Goal: Check status: Check status

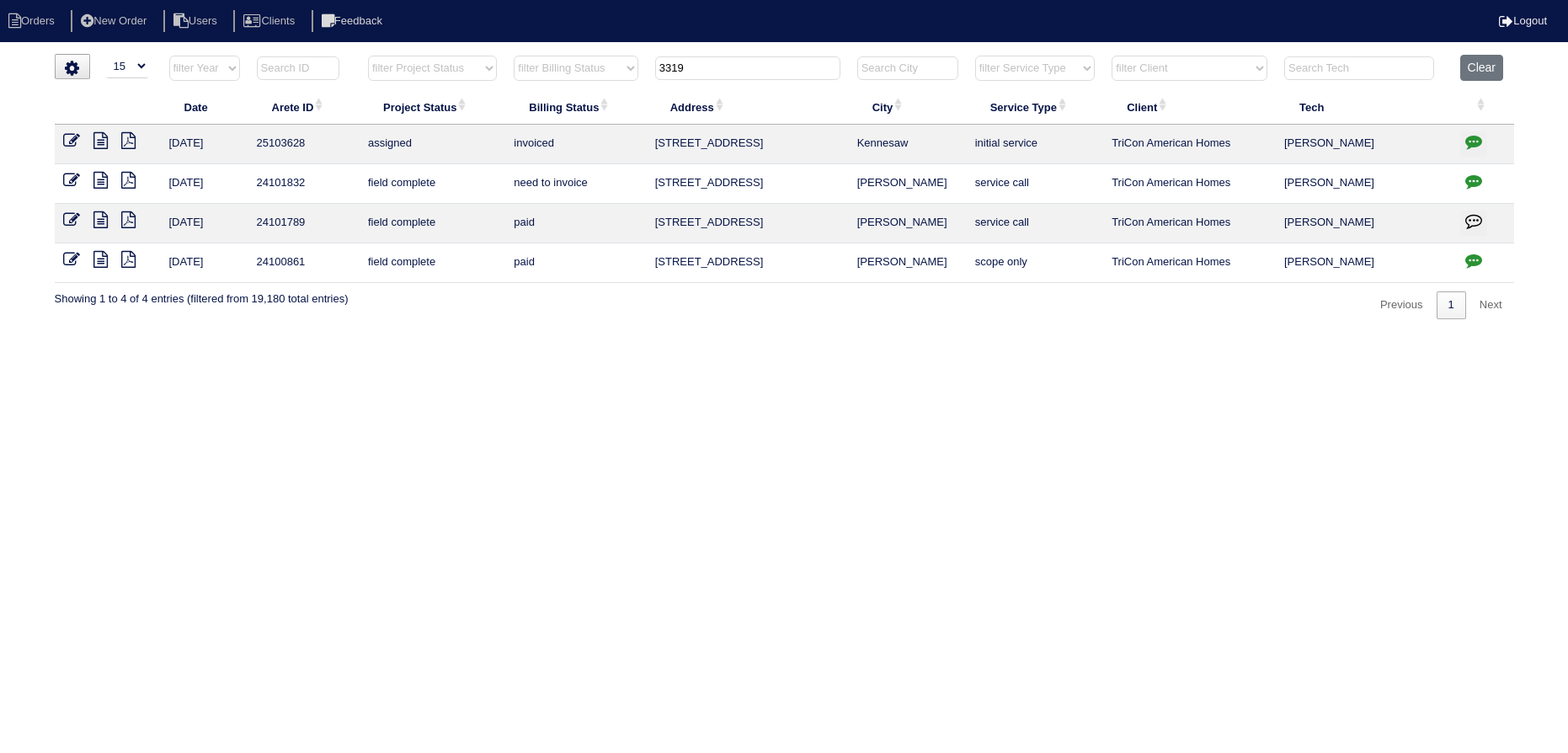
select select "15"
click at [1497, 66] on button "Clear" at bounding box center [1481, 68] width 43 height 26
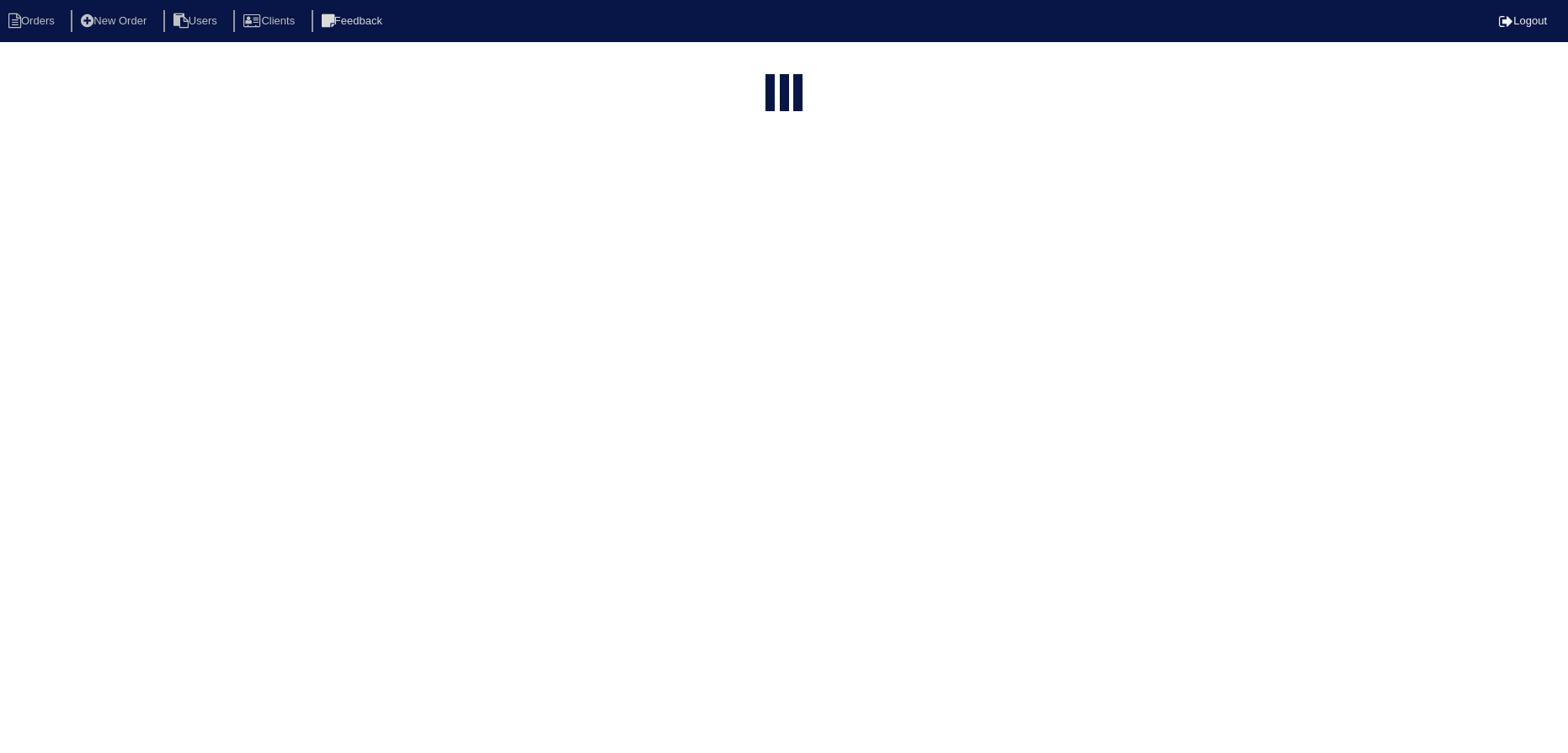
select select "15"
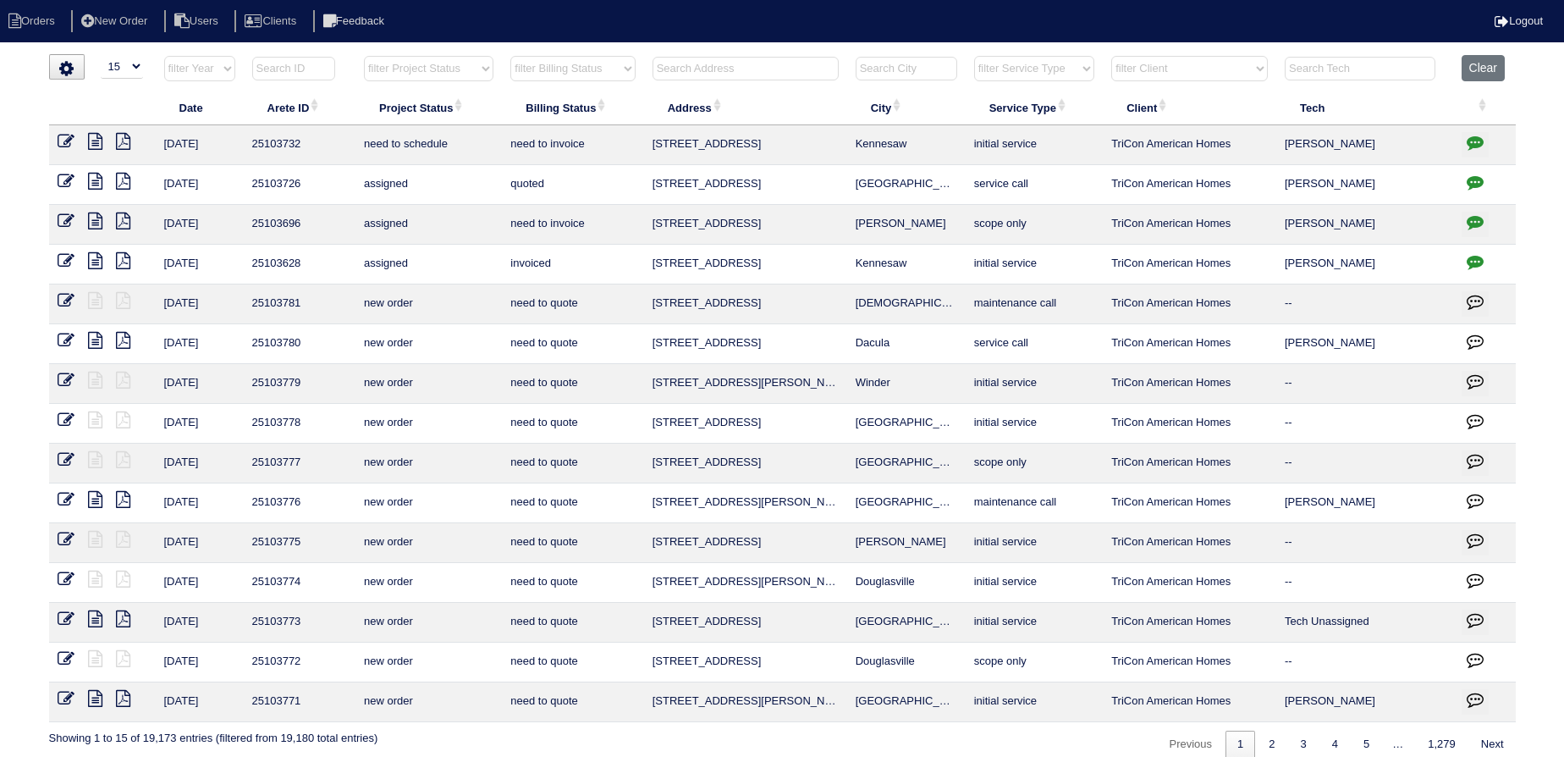
click at [753, 74] on input "text" at bounding box center [746, 69] width 186 height 24
click at [460, 74] on select "filter Project Status -- Any Project Status -- new order assigned in progress f…" at bounding box center [429, 68] width 130 height 25
click at [364, 56] on select "filter Project Status -- Any Project Status -- new order assigned in progress f…" at bounding box center [429, 68] width 130 height 25
select select "new order"
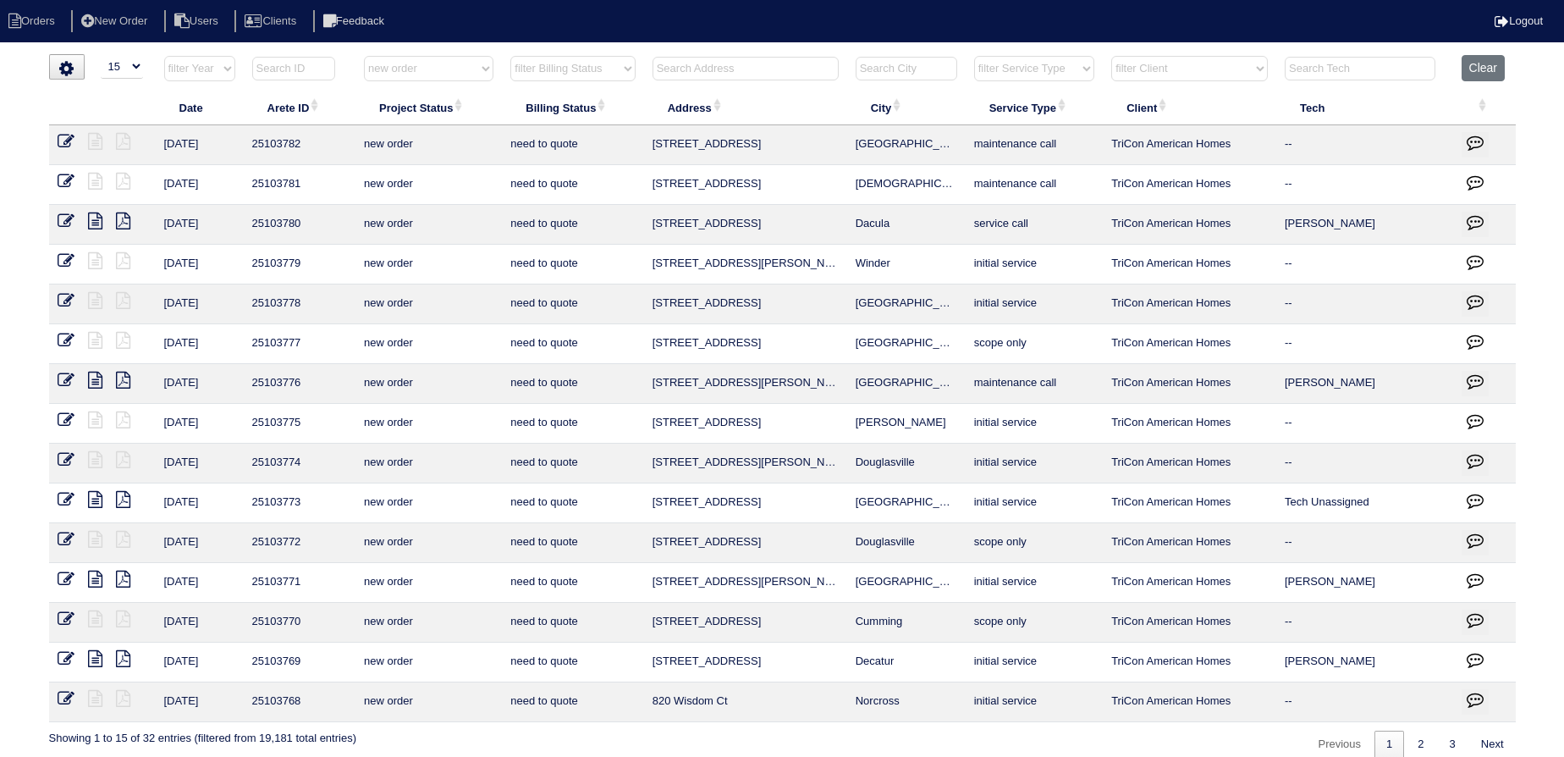
click at [431, 47] on html "Orders New Order Users Clients Feedback Logout Orders New Order Users Clients M…" at bounding box center [782, 387] width 1564 height 775
click at [427, 78] on select "filter Project Status -- Any Project Status -- new order assigned in progress f…" at bounding box center [429, 68] width 130 height 25
select select
click at [364, 56] on select "filter Project Status -- Any Project Status -- new order assigned in progress f…" at bounding box center [429, 68] width 130 height 25
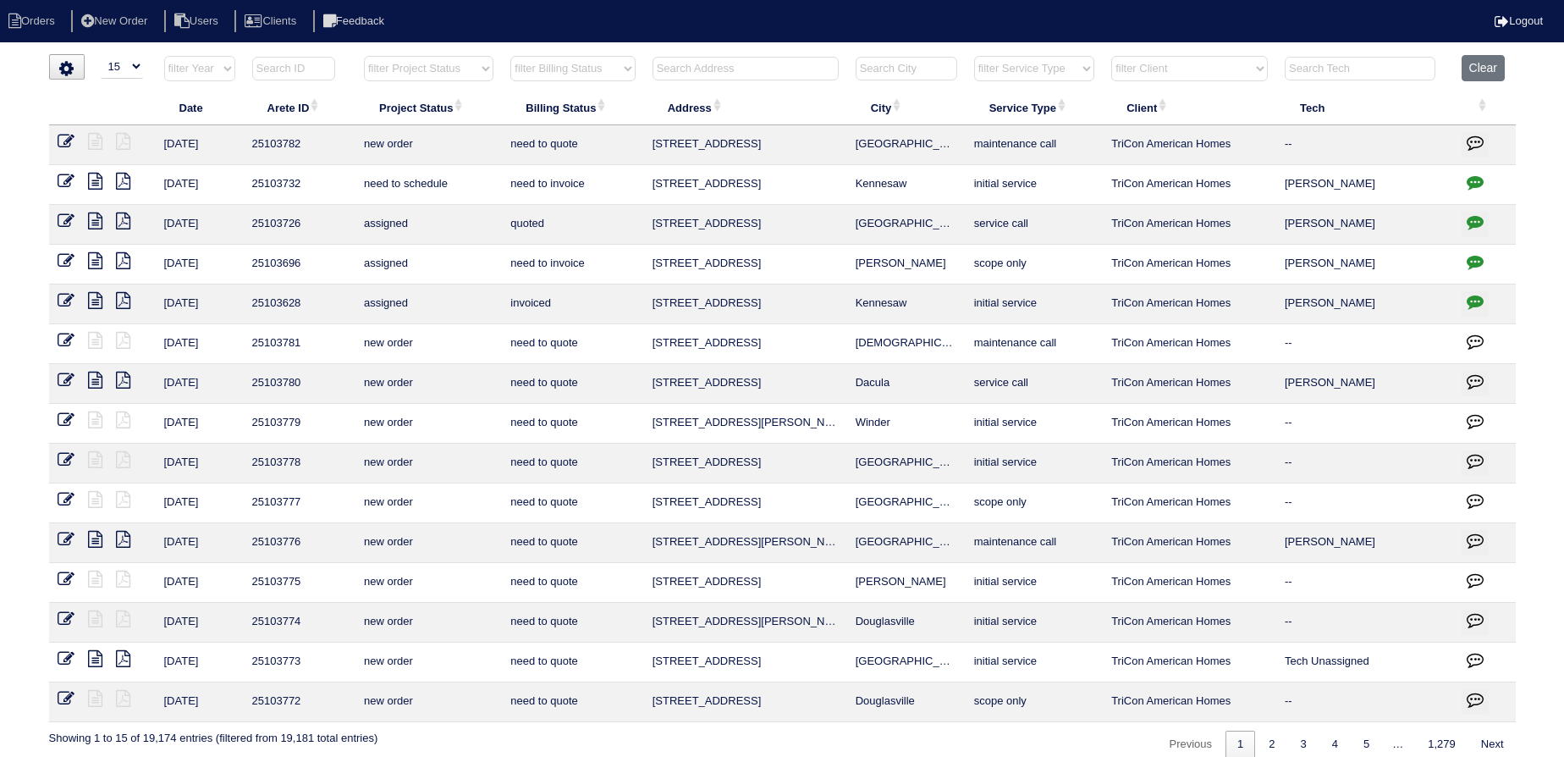
click at [720, 67] on input "text" at bounding box center [746, 69] width 186 height 24
click at [696, 74] on input "text" at bounding box center [746, 69] width 186 height 24
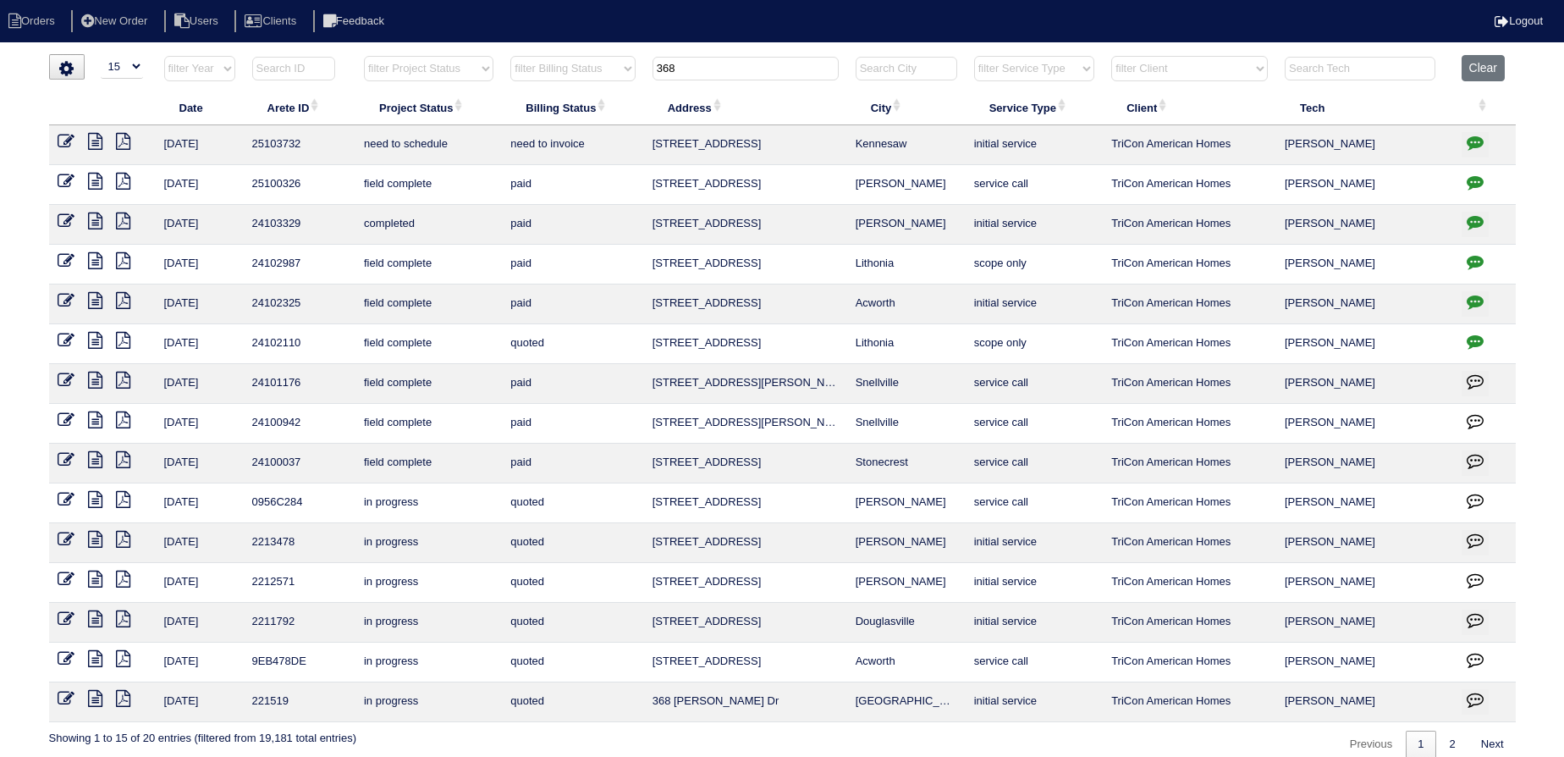
type input "368"
click at [95, 144] on icon at bounding box center [95, 141] width 14 height 17
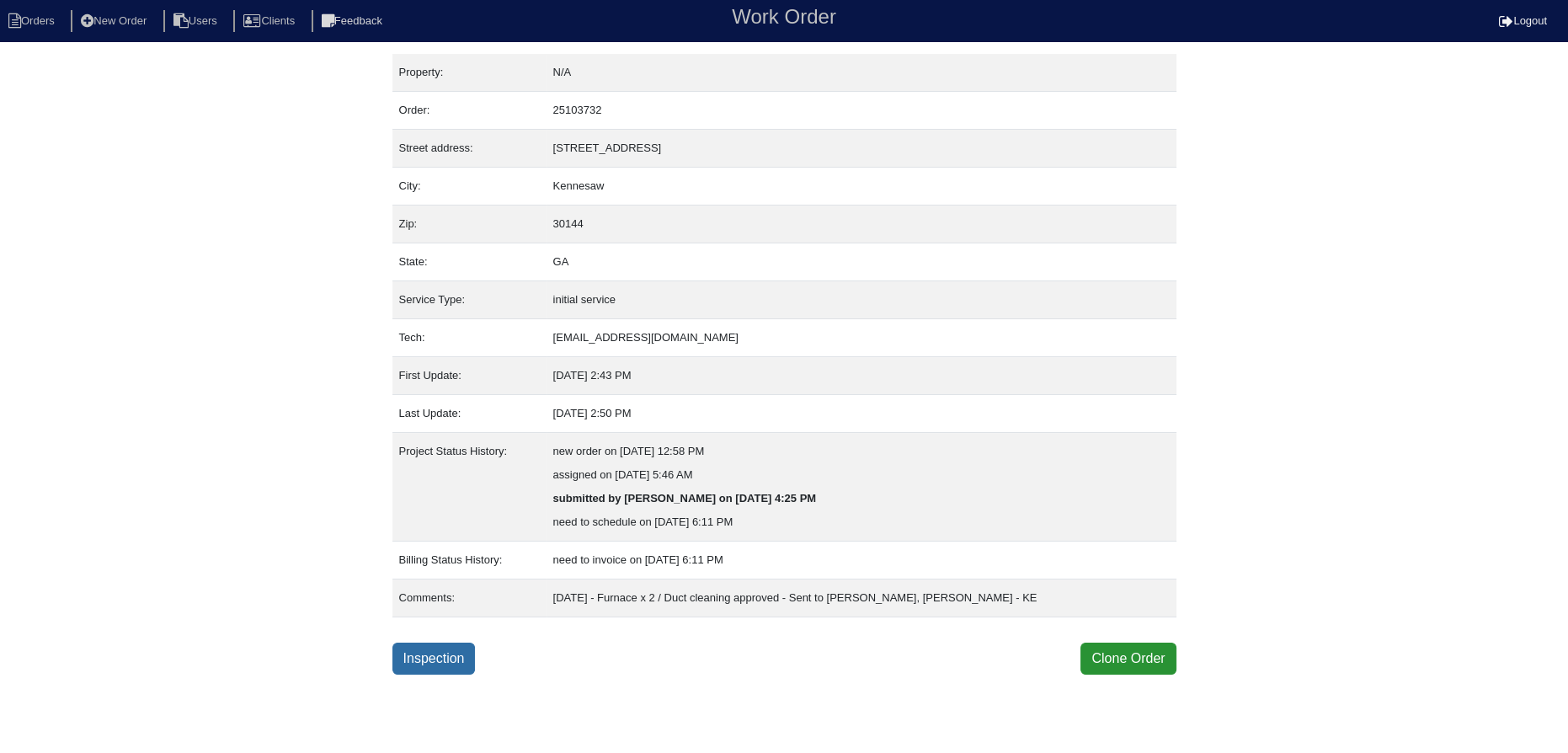
click at [440, 662] on link "Inspection" at bounding box center [434, 659] width 84 height 32
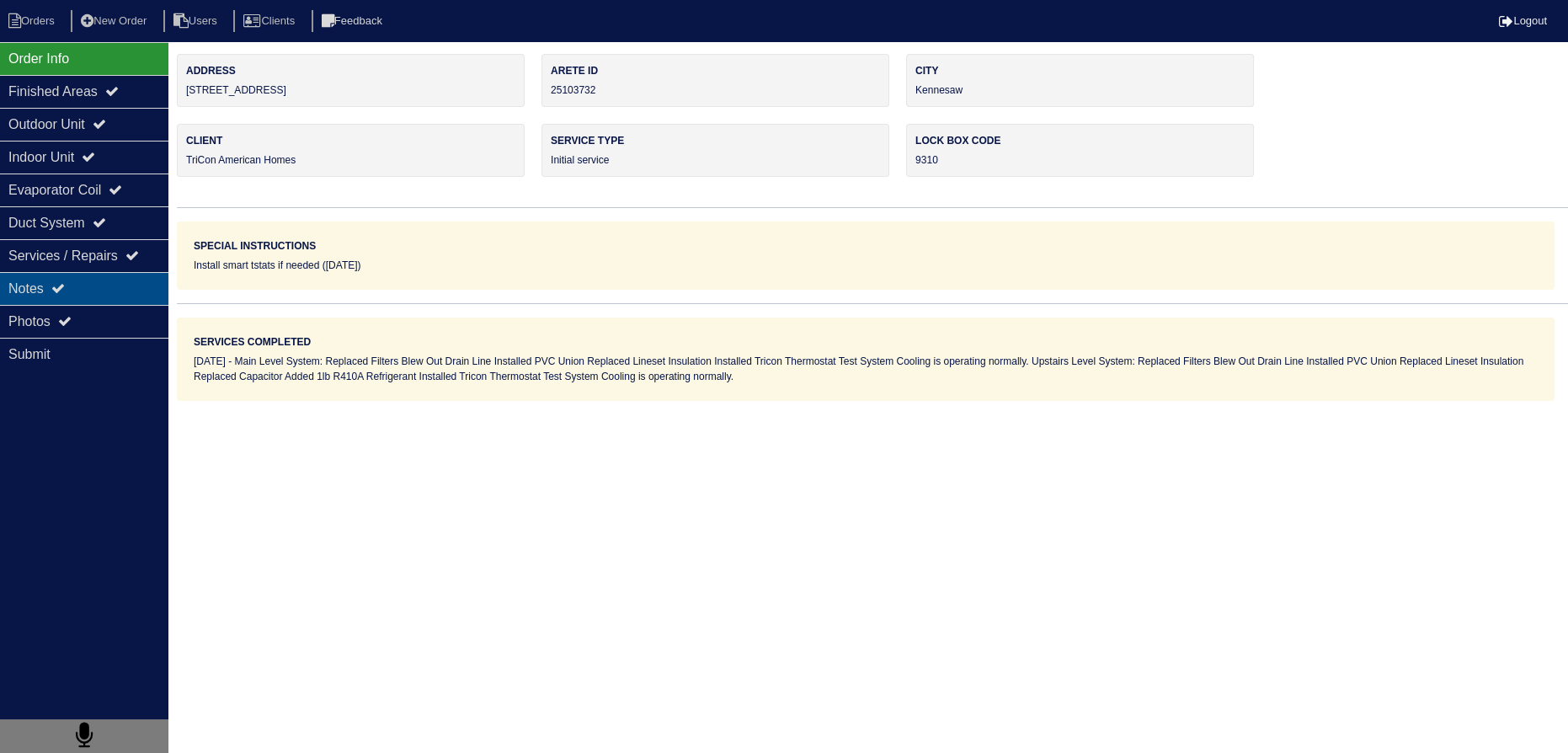
click at [141, 291] on div "Notes" at bounding box center [84, 287] width 168 height 33
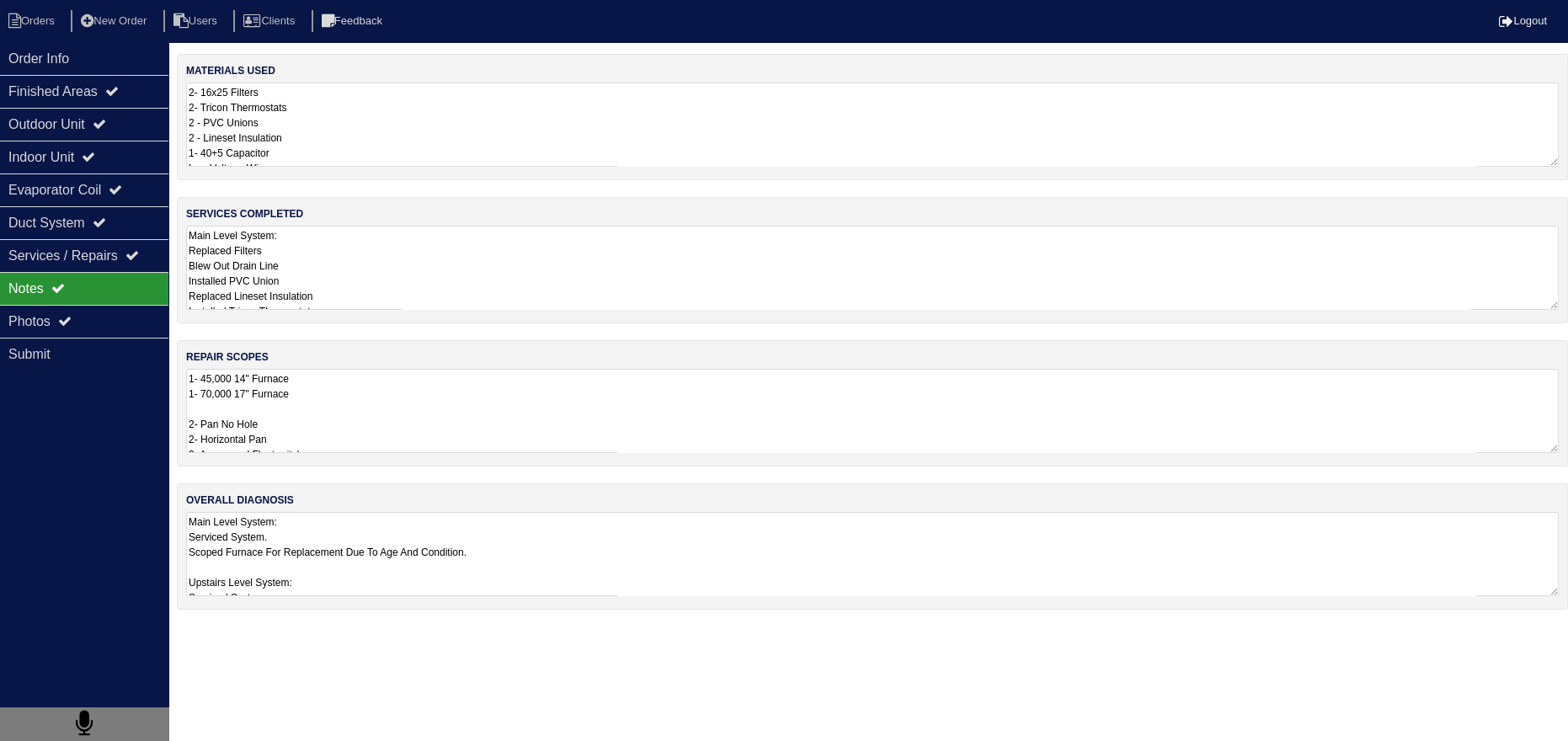
click at [254, 349] on label "repair scopes" at bounding box center [227, 356] width 83 height 15
click at [263, 383] on textarea "1- 45,000 14" Furnace 1- 70,000 17" Furnace 2- Pan No Hole 2- Horizontal Pan 2-…" at bounding box center [873, 411] width 1373 height 85
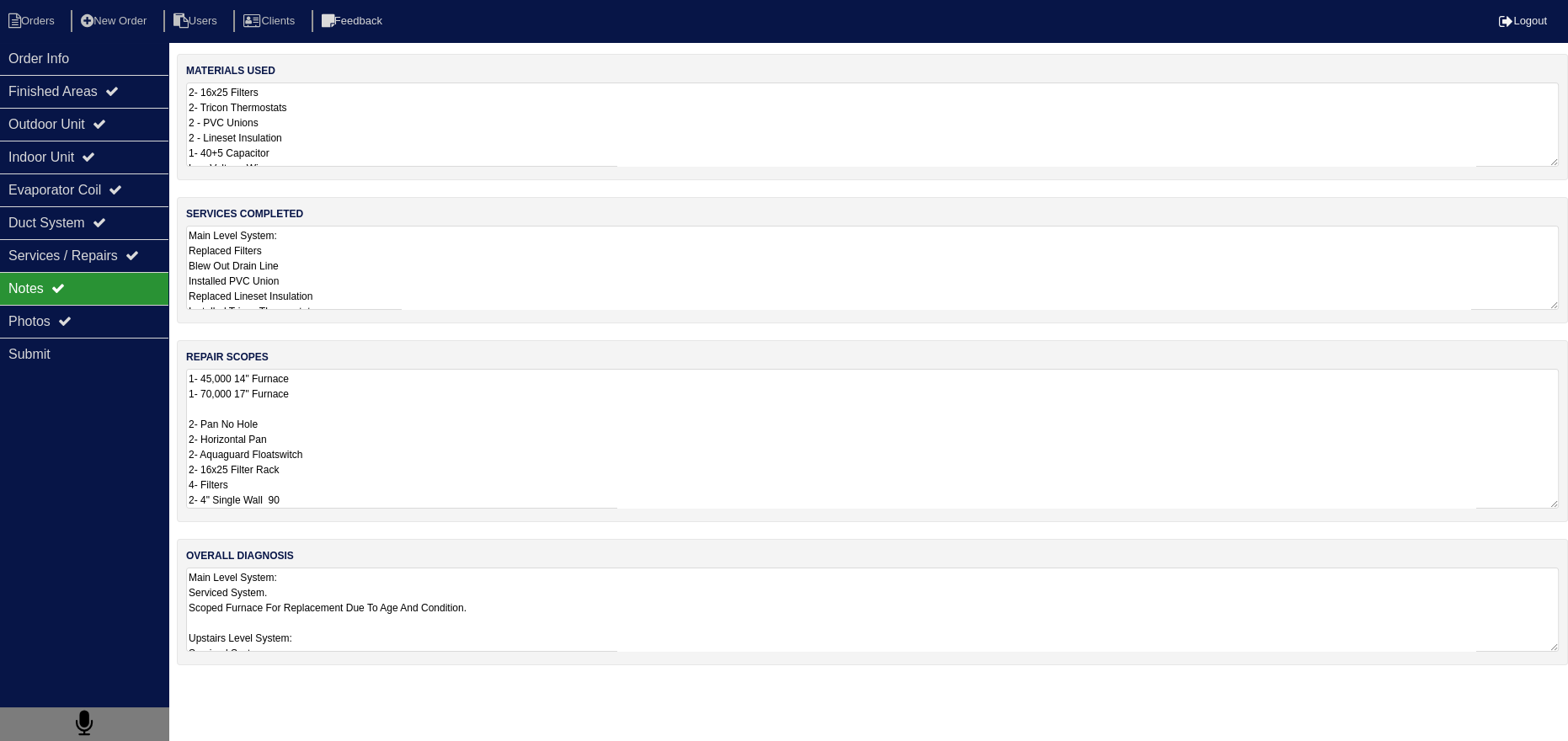
click at [314, 394] on textarea "1- 45,000 14" Furnace 1- 70,000 17" Furnace 2- Pan No Hole 2- Horizontal Pan 2-…" at bounding box center [873, 439] width 1373 height 140
click at [63, 304] on div "Photos" at bounding box center [84, 320] width 168 height 33
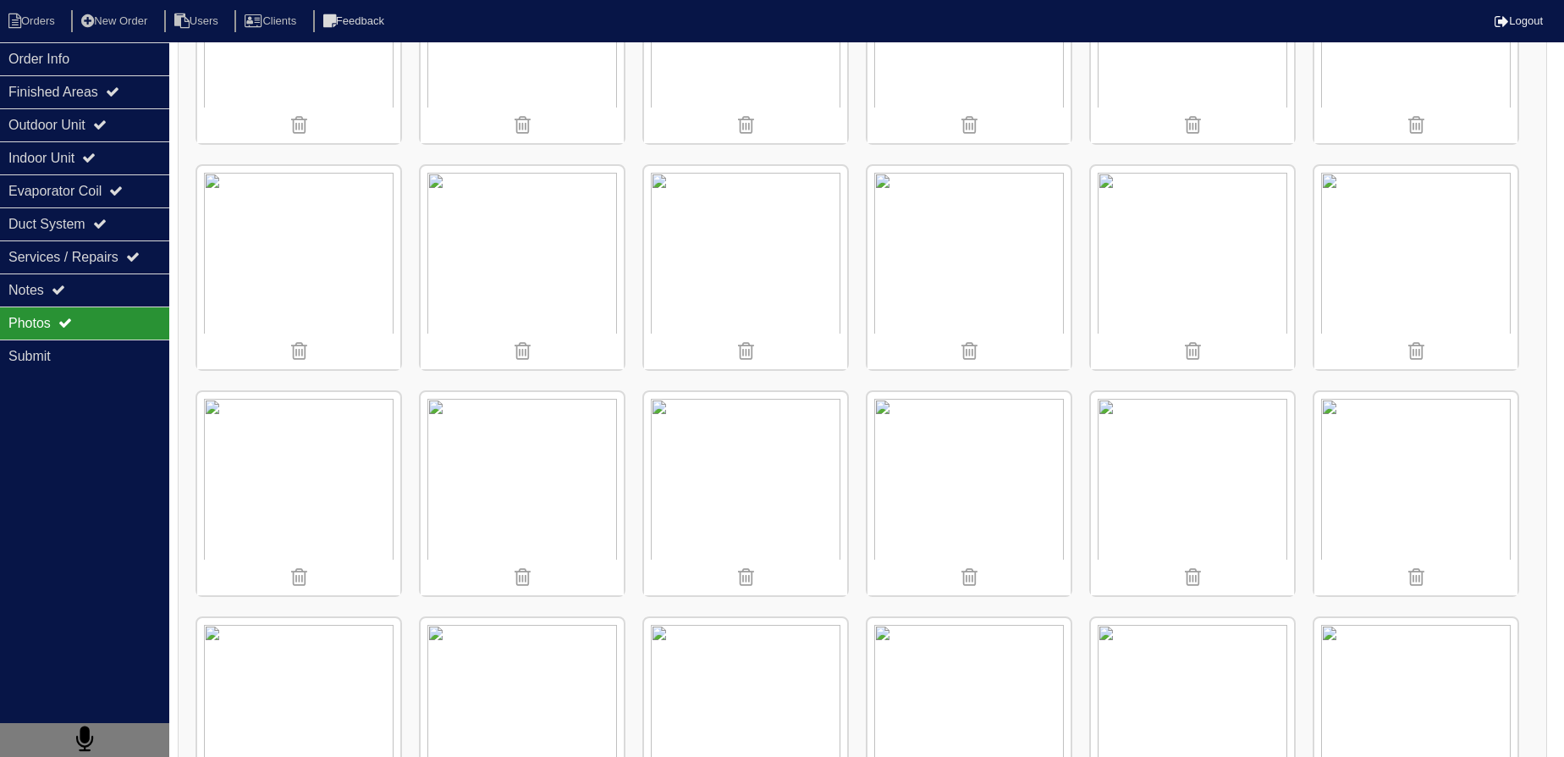
scroll to position [1421, 0]
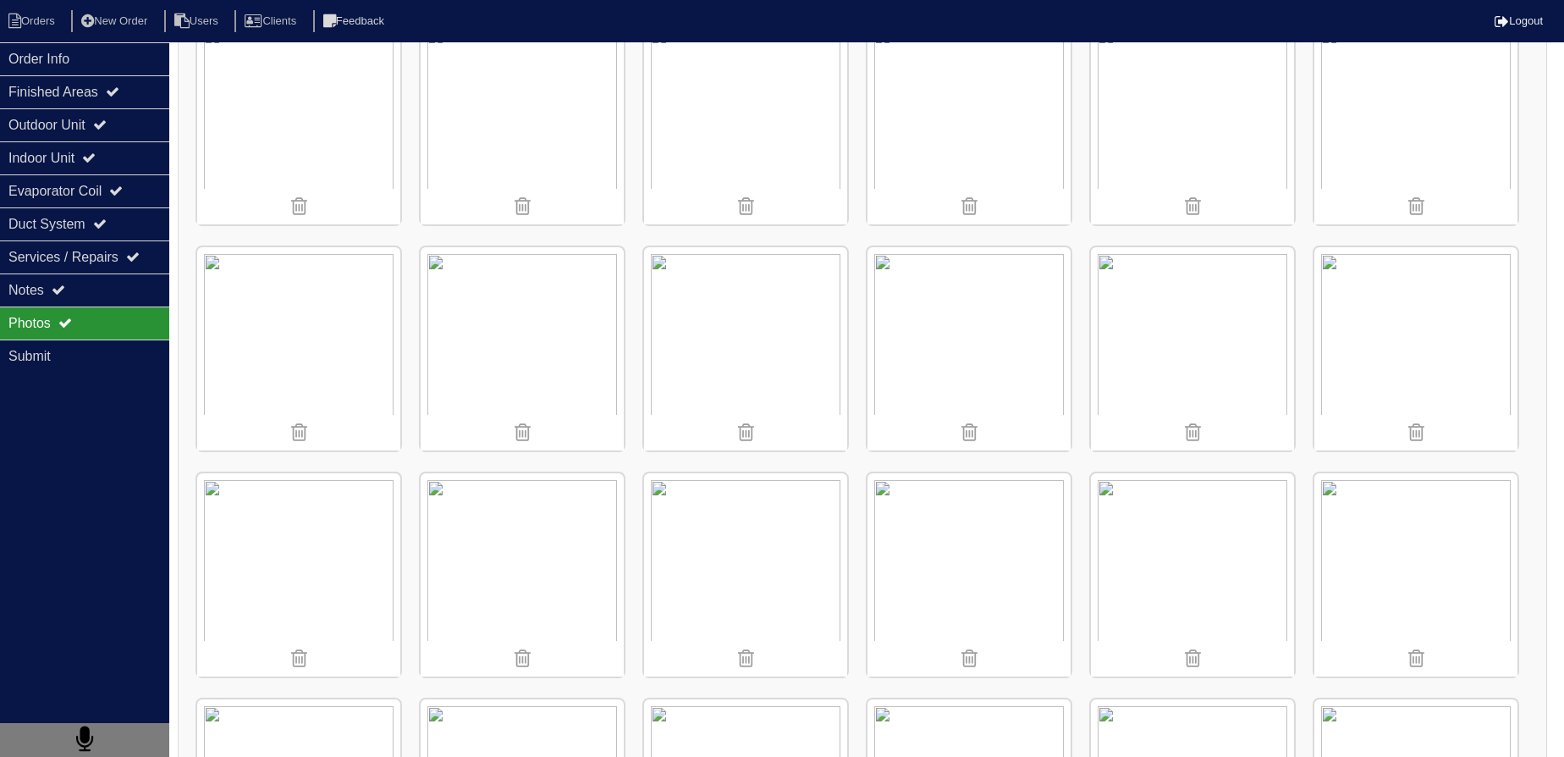
click at [96, 309] on div "Photos" at bounding box center [84, 322] width 169 height 33
click at [97, 301] on div "Notes" at bounding box center [84, 289] width 169 height 33
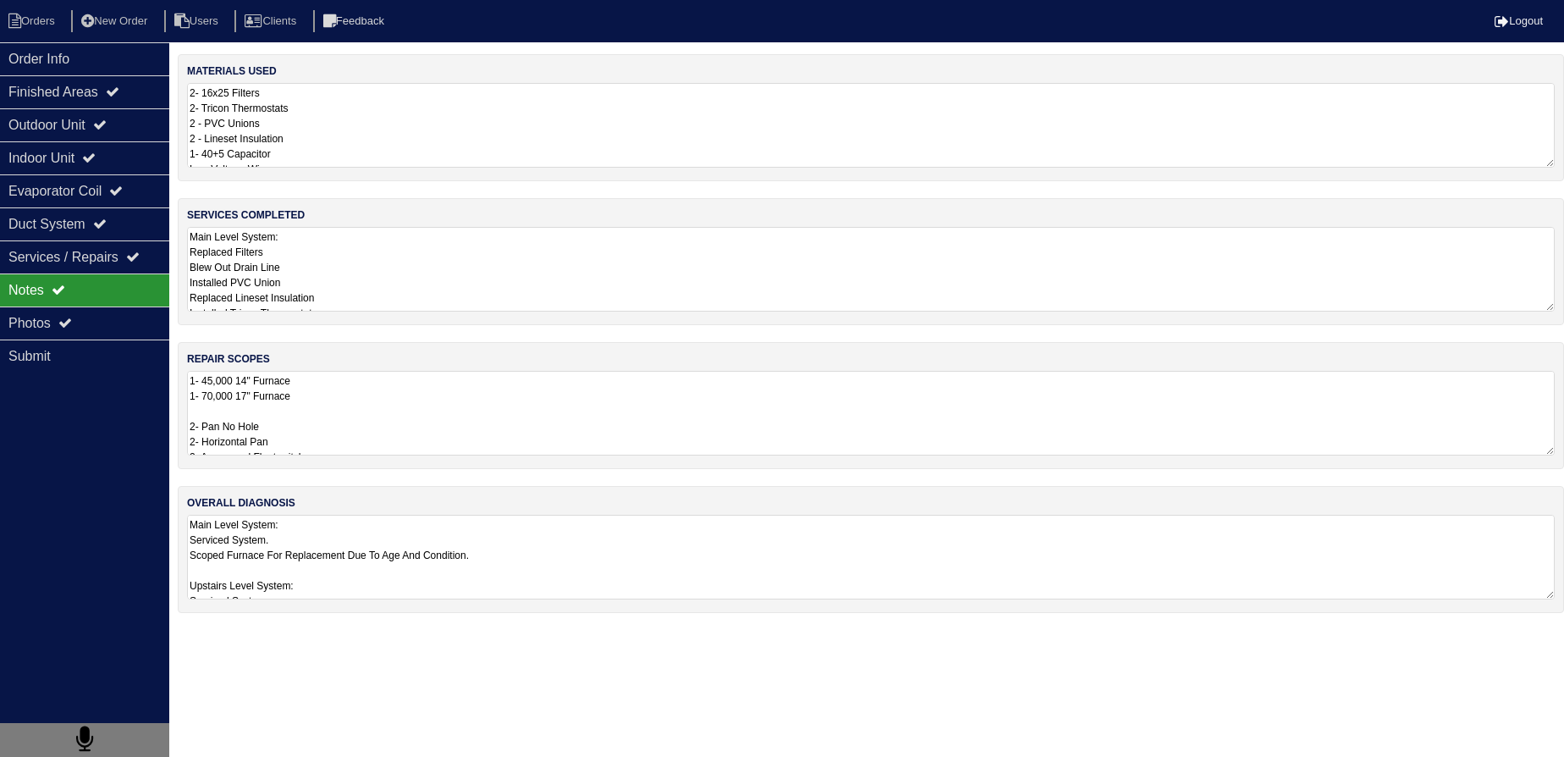
scroll to position [0, 0]
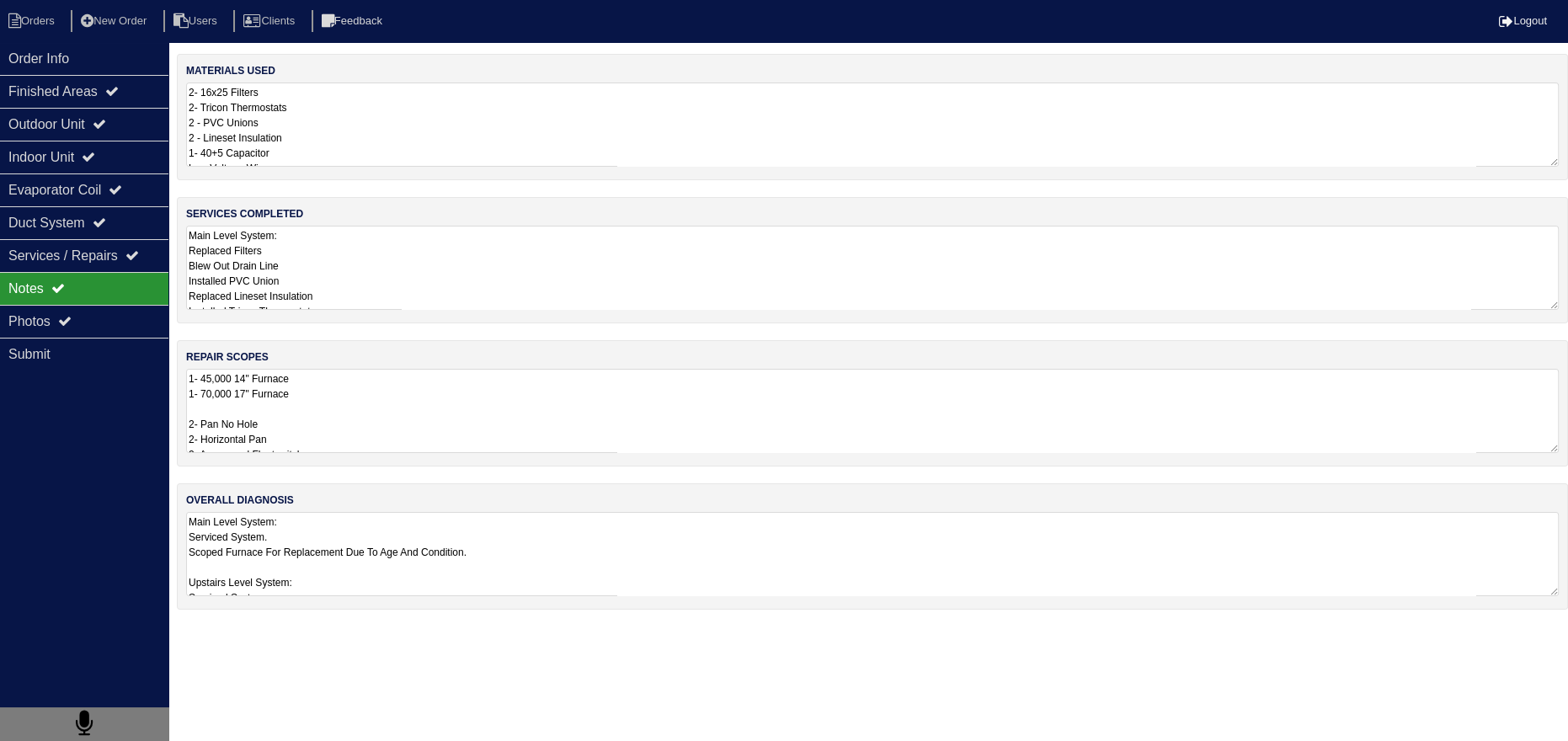
click at [285, 436] on textarea "1- 45,000 14" Furnace 1- 70,000 17" Furnace 2- Pan No Hole 2- Horizontal Pan 2-…" at bounding box center [873, 411] width 1373 height 85
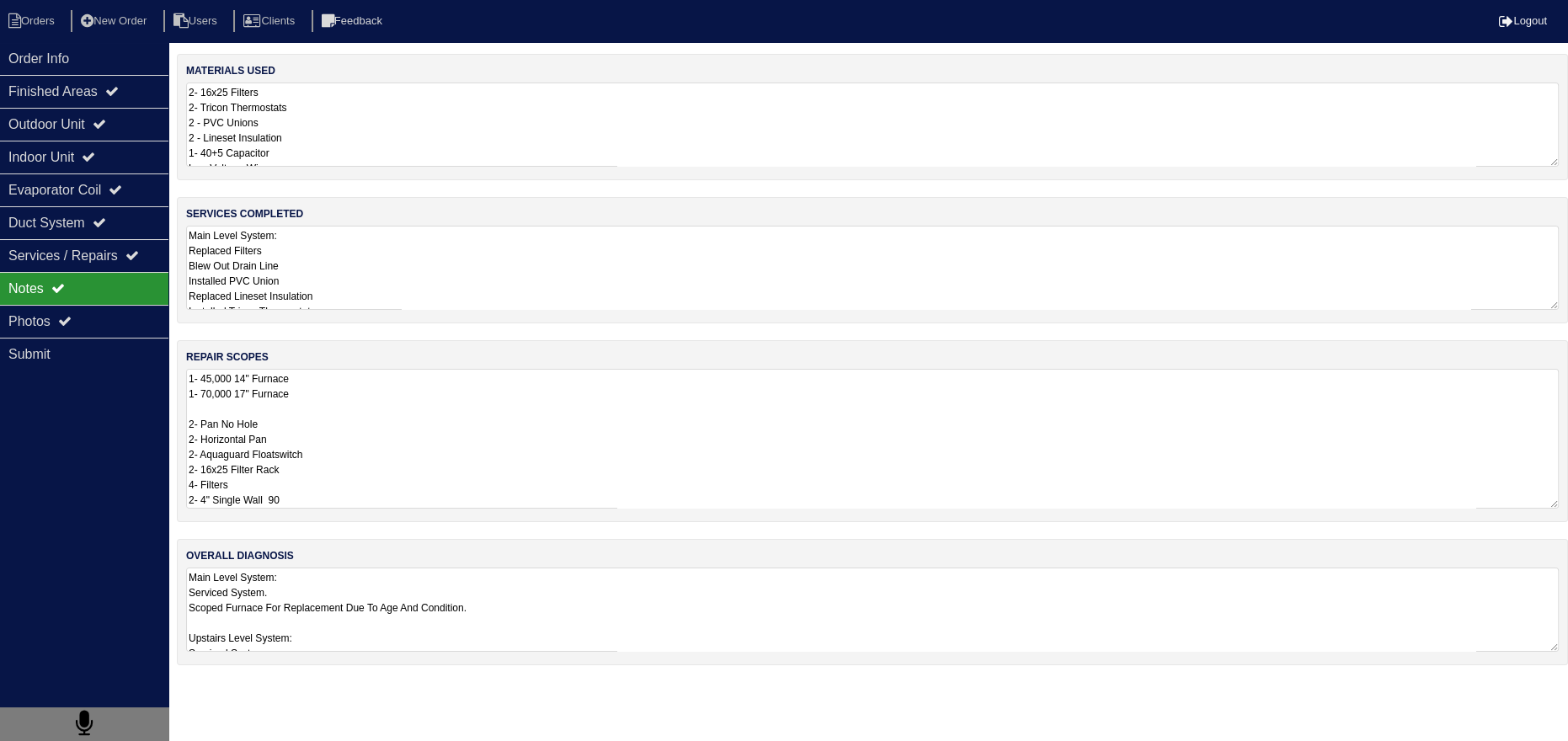
drag, startPoint x: 287, startPoint y: 437, endPoint x: 136, endPoint y: 440, distance: 151.0
click at [139, 441] on div "Order Info Finished Areas Outdoor Unit Indoor Unit Evaporator Coil Duct System …" at bounding box center [784, 367] width 1568 height 628
click at [323, 456] on textarea "1- 45,000 14" Furnace 1- 70,000 17" Furnace 2- Pan No Hole 2- Aquaguard Floatsw…" at bounding box center [873, 439] width 1373 height 140
type textarea "1- 45,000 14" Furnace 1- 70,000 17" Furnace 2- Pan No Hole 2- Aquaguard Floatsw…"
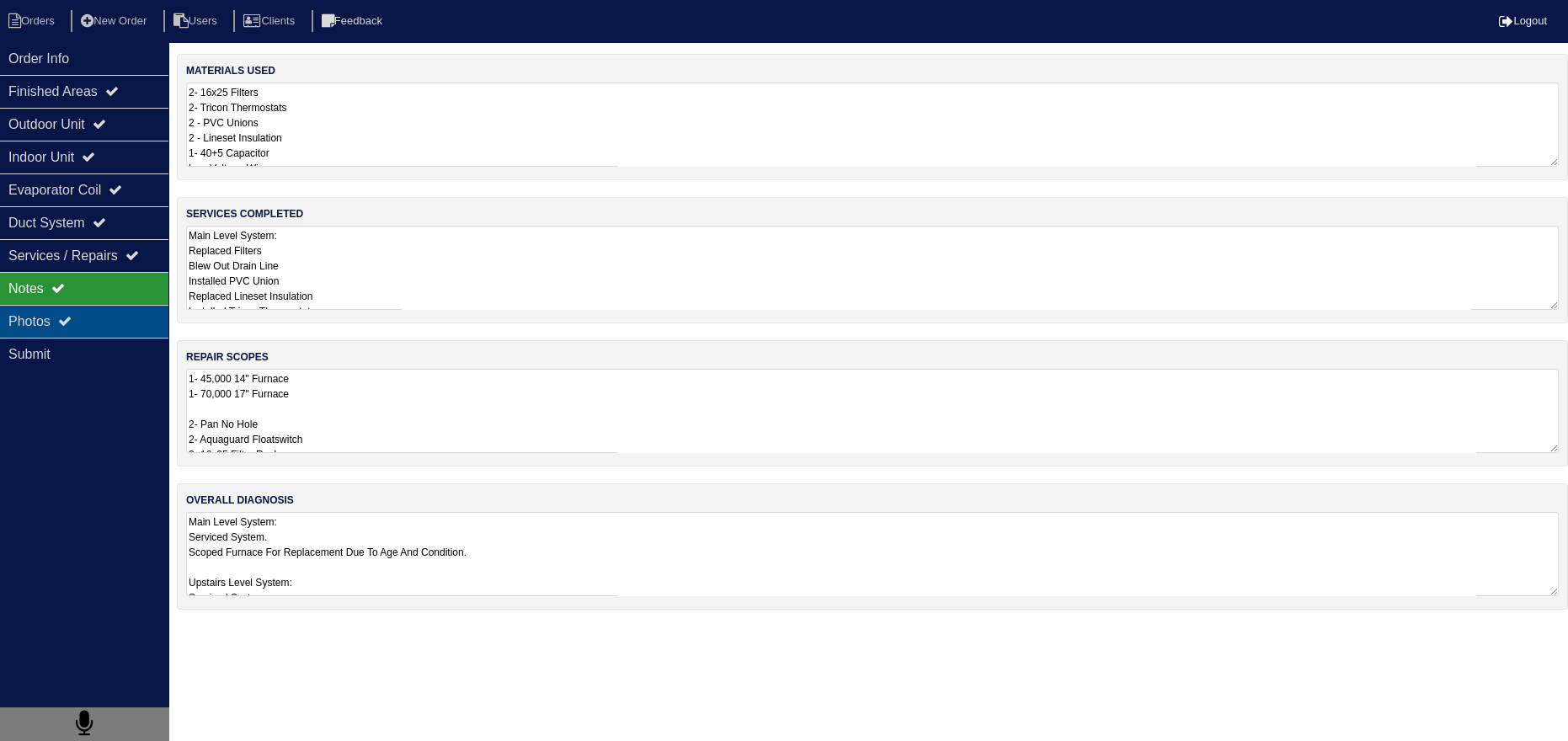
drag, startPoint x: 145, startPoint y: 332, endPoint x: 163, endPoint y: 325, distance: 19.3
click at [145, 332] on div "Photos" at bounding box center [84, 320] width 168 height 33
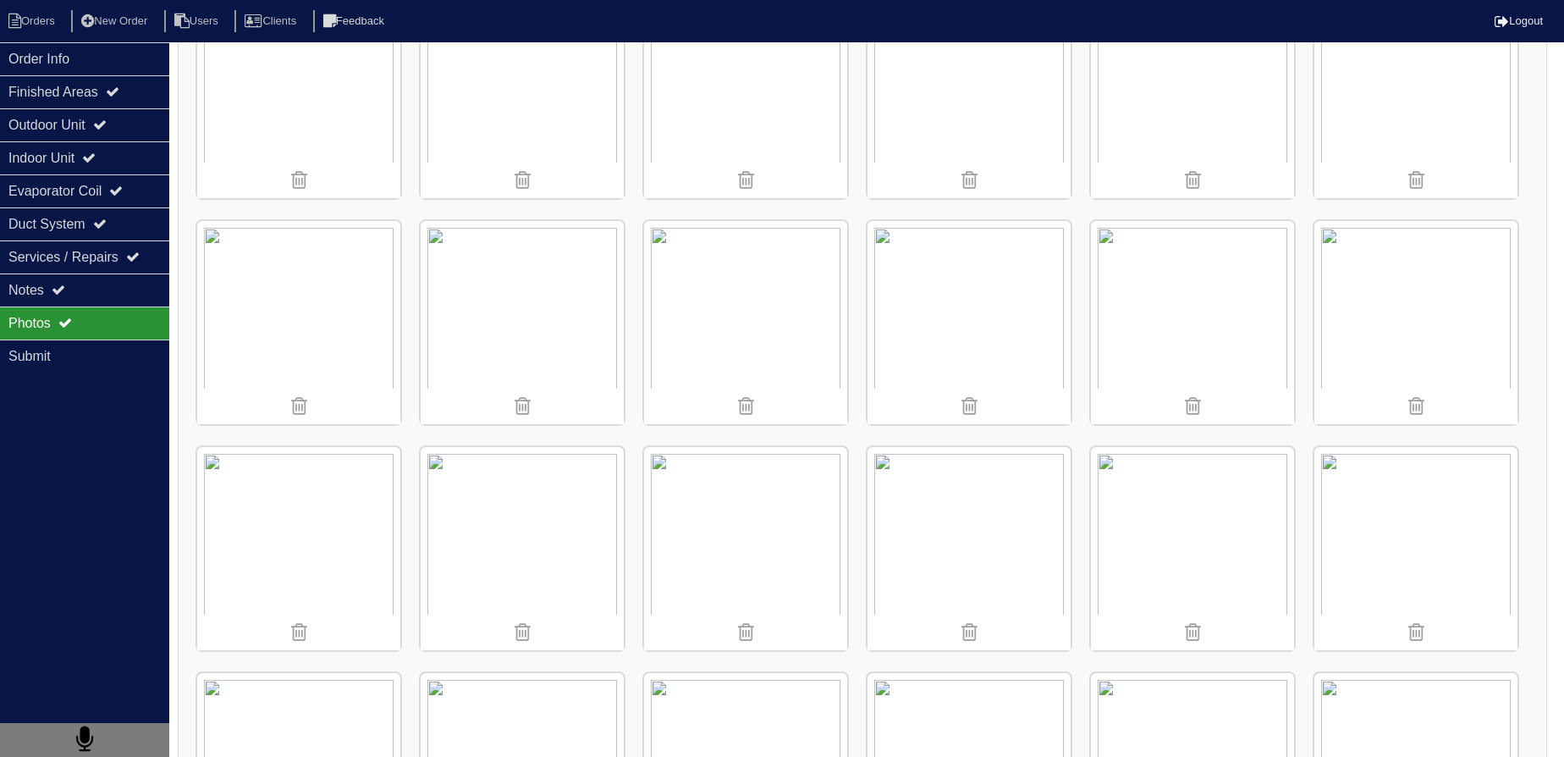
scroll to position [1231, 0]
click at [745, 266] on img at bounding box center [745, 313] width 203 height 203
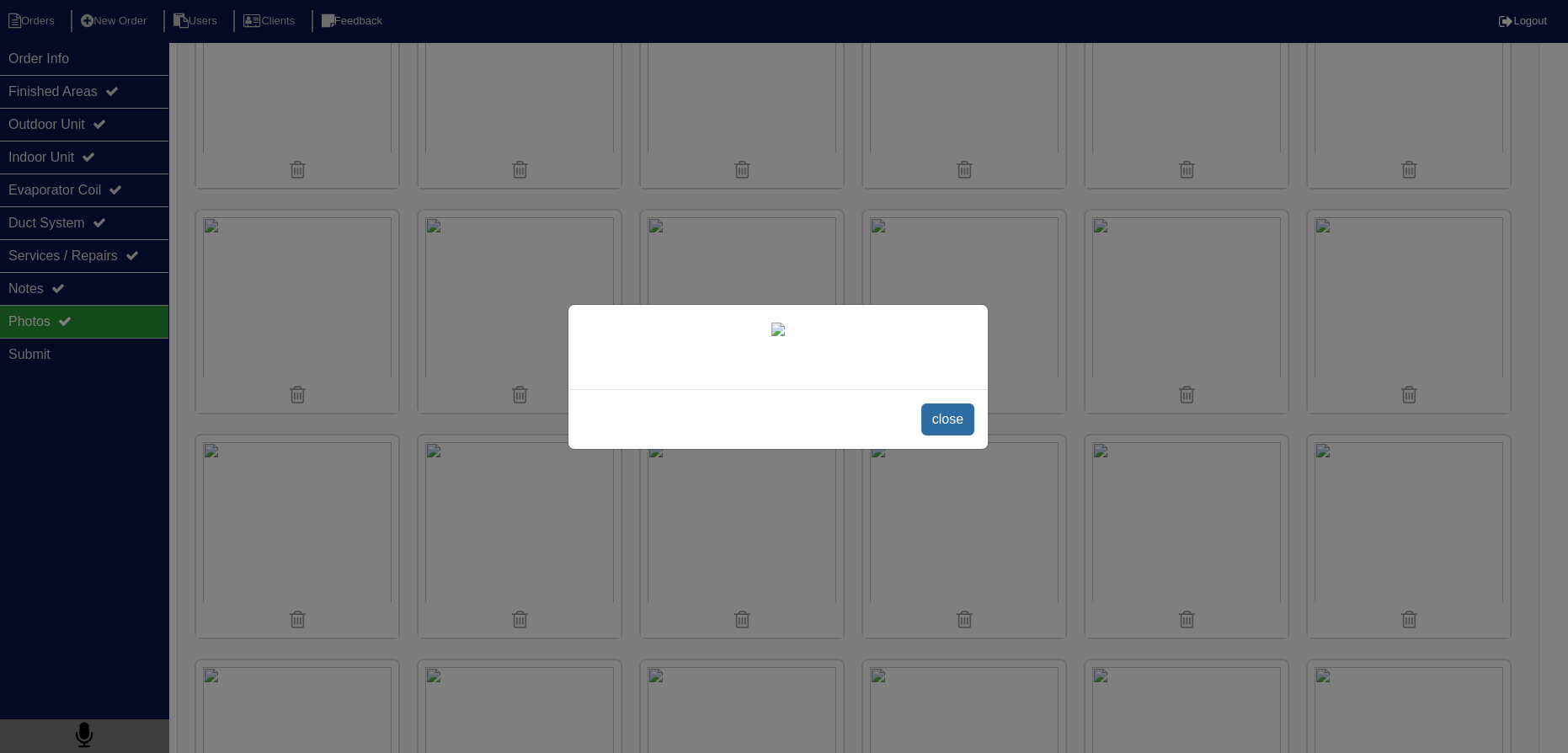
click at [936, 436] on span "close" at bounding box center [947, 419] width 53 height 32
